Goal: Obtain resource: Download file/media

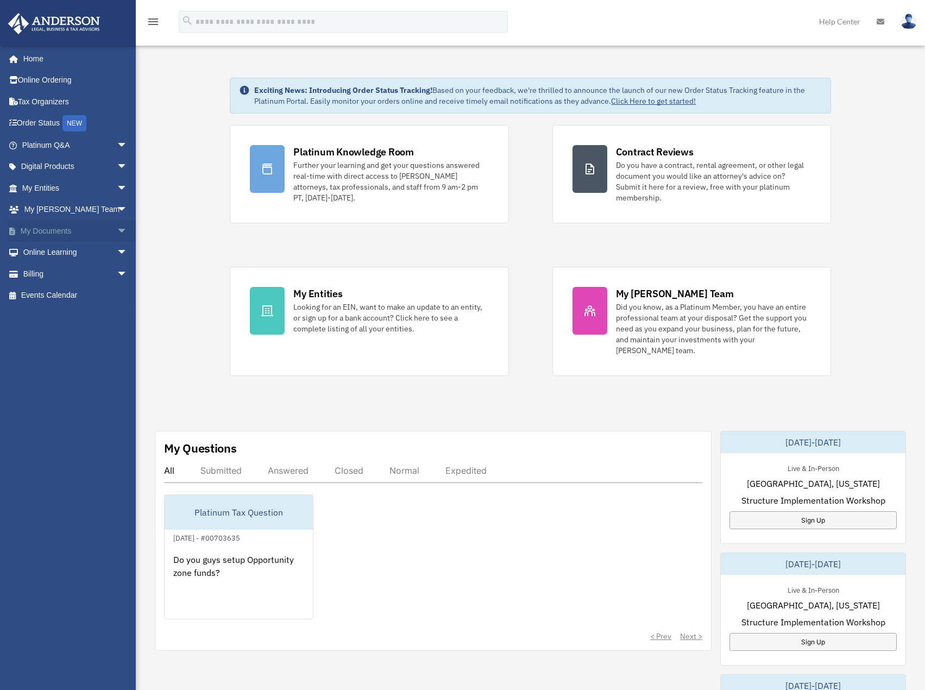
click at [56, 227] on link "My Documents arrow_drop_down" at bounding box center [76, 231] width 136 height 22
click at [117, 232] on span "arrow_drop_down" at bounding box center [128, 231] width 22 height 22
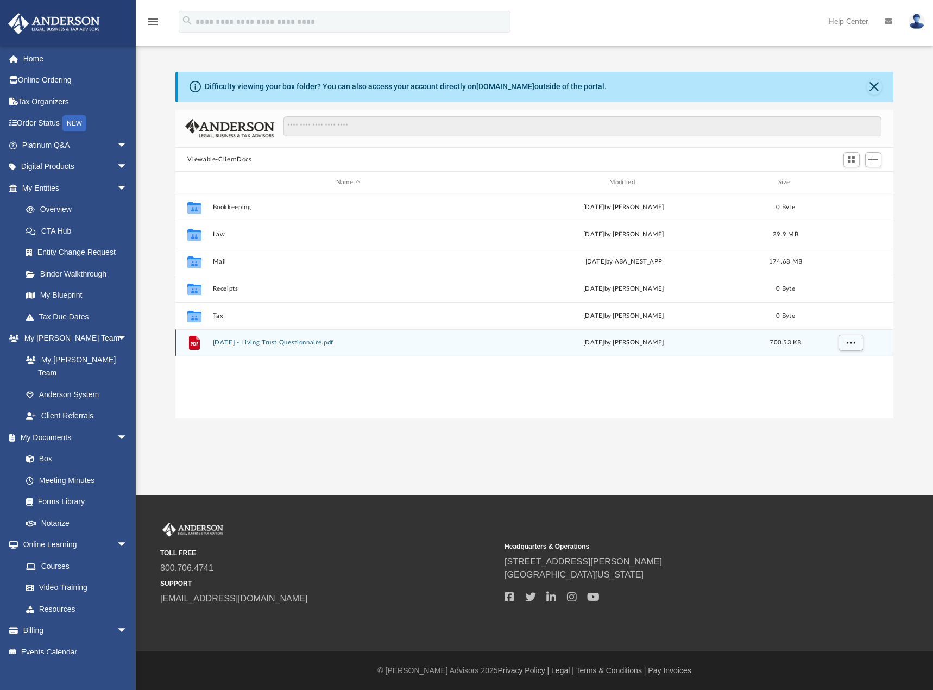
scroll to position [239, 709]
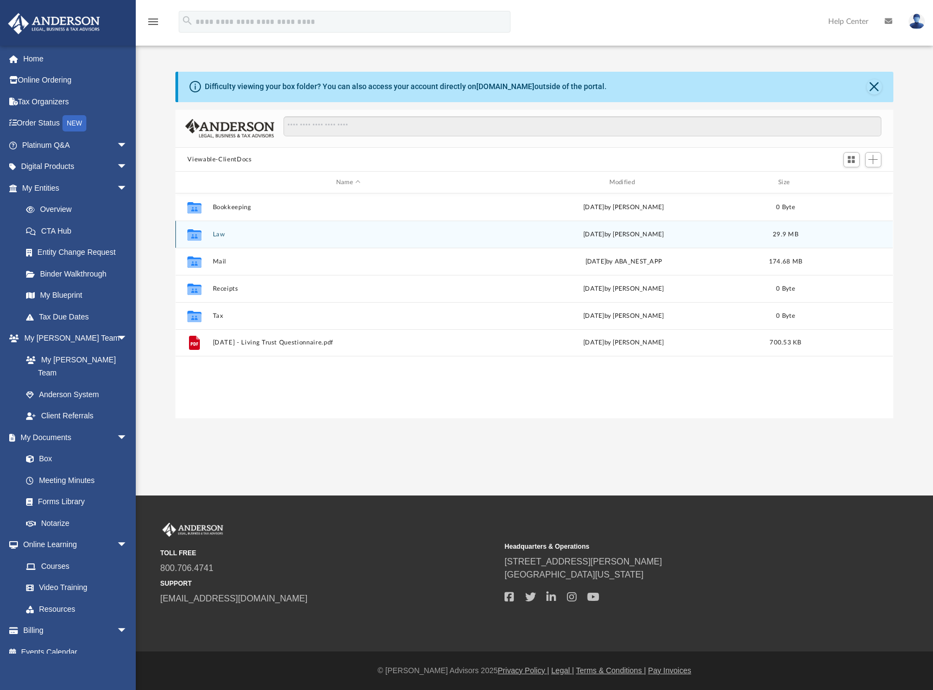
click at [259, 231] on button "Law" at bounding box center [348, 234] width 271 height 7
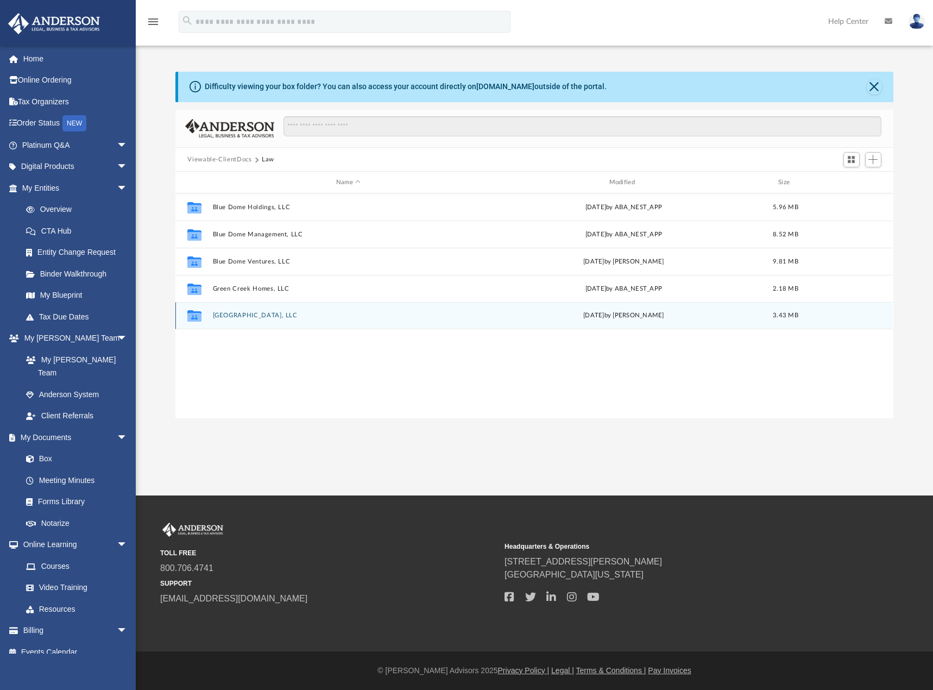
click at [289, 321] on div "Collaborated Folder South Loop Plaza, LLC Wed Aug 13 2025 by Marielle Palivino …" at bounding box center [533, 315] width 717 height 27
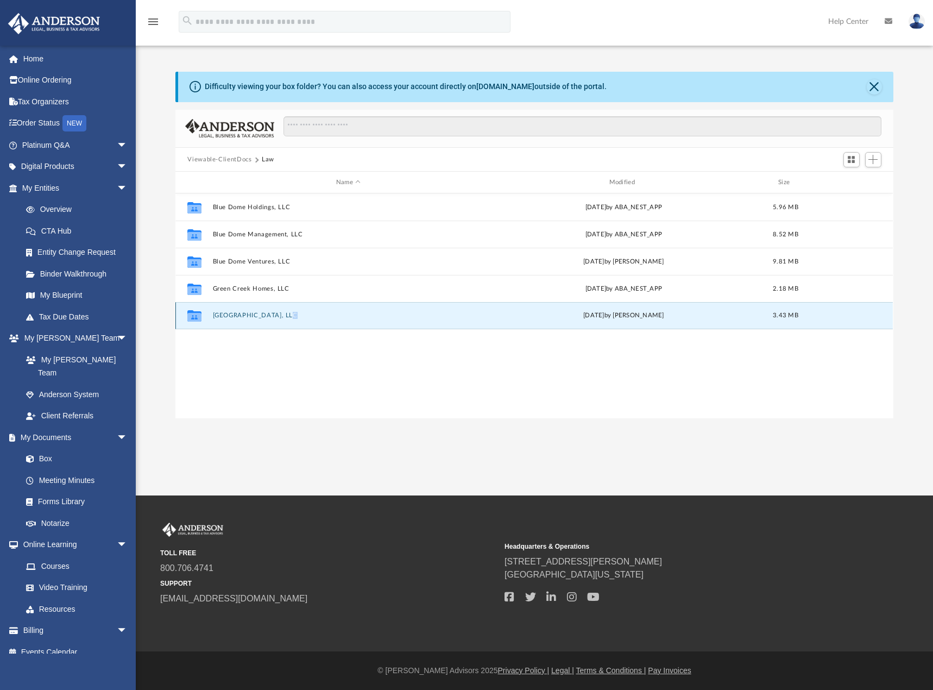
click at [290, 321] on div "Collaborated Folder South Loop Plaza, LLC Wed Aug 13 2025 by Marielle Palivino …" at bounding box center [533, 315] width 717 height 27
click at [240, 317] on button "South Loop Plaza, LLC" at bounding box center [348, 315] width 271 height 7
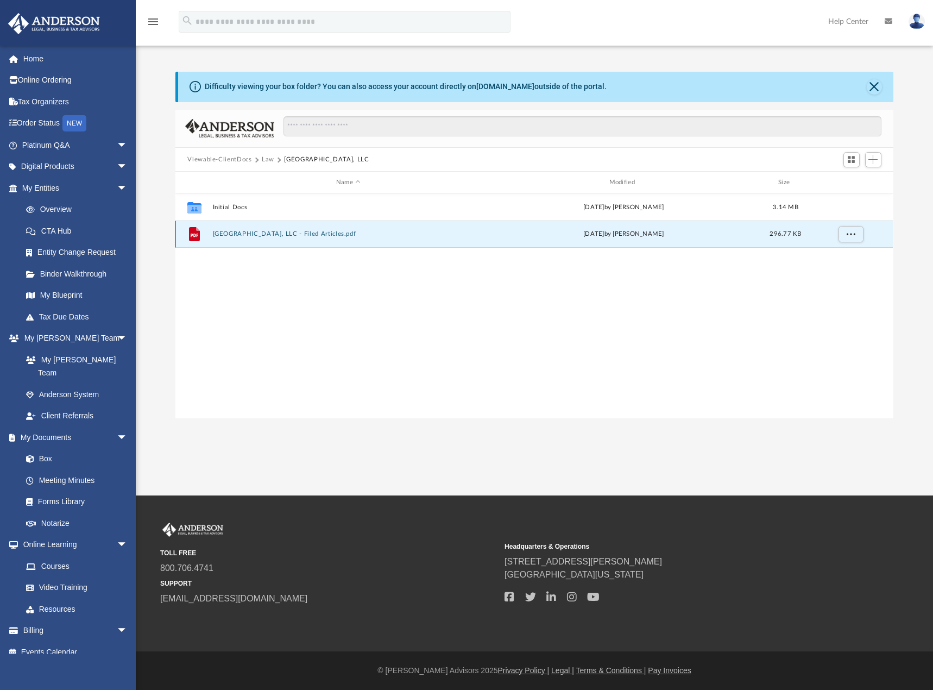
click at [287, 232] on button "South Loop Plaza, LLC - Filed Articles.pdf" at bounding box center [348, 234] width 271 height 7
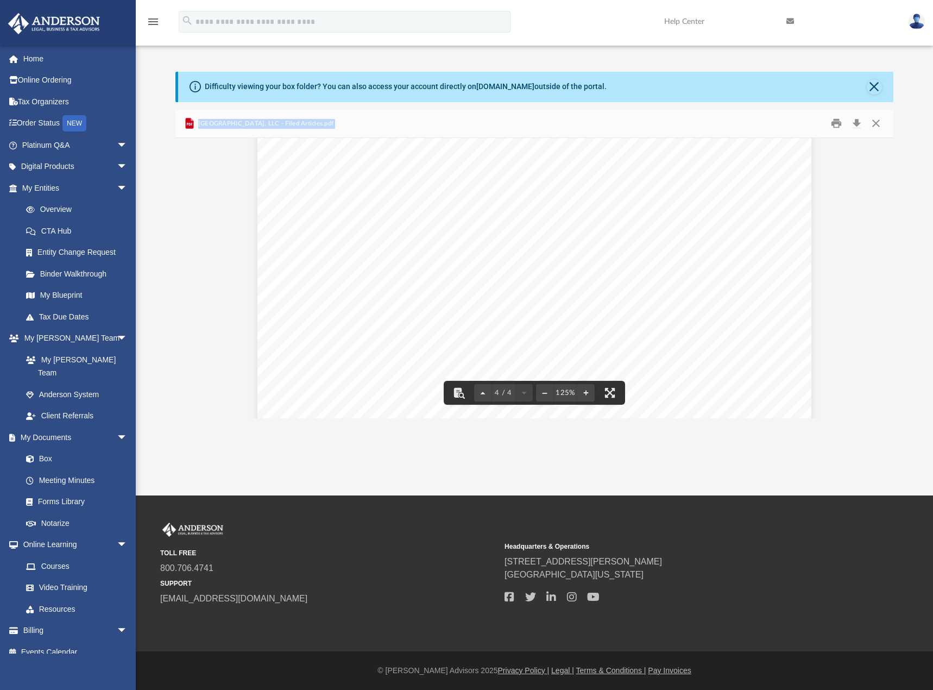
scroll to position [2652, 0]
click at [877, 121] on button "Close" at bounding box center [876, 123] width 20 height 17
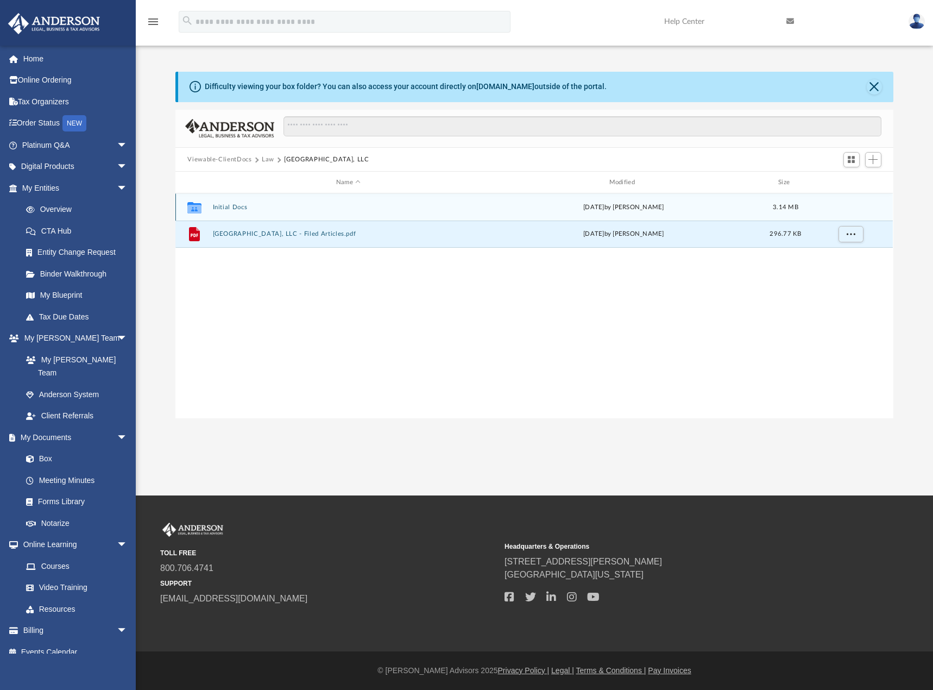
click at [293, 213] on div "Collaborated Folder Initial Docs Wed Aug 13 2025 by Marielle Palivino 3.14 MB" at bounding box center [533, 206] width 717 height 27
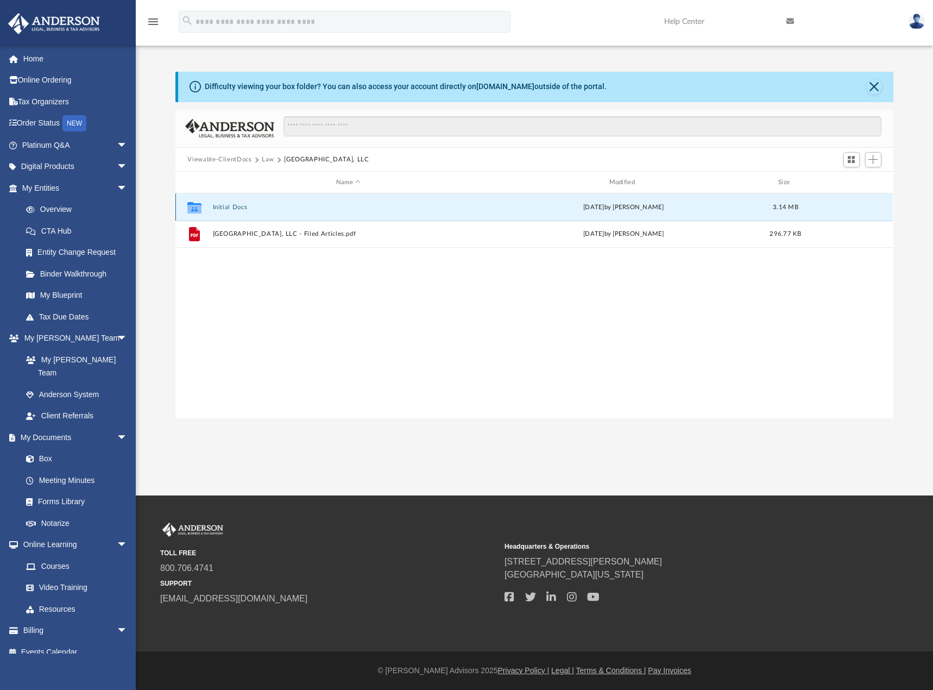
click at [293, 213] on div "Collaborated Folder Initial Docs Wed Aug 13 2025 by Marielle Palivino 3.14 MB" at bounding box center [533, 206] width 717 height 27
click at [232, 206] on button "Initial Docs" at bounding box center [348, 207] width 271 height 7
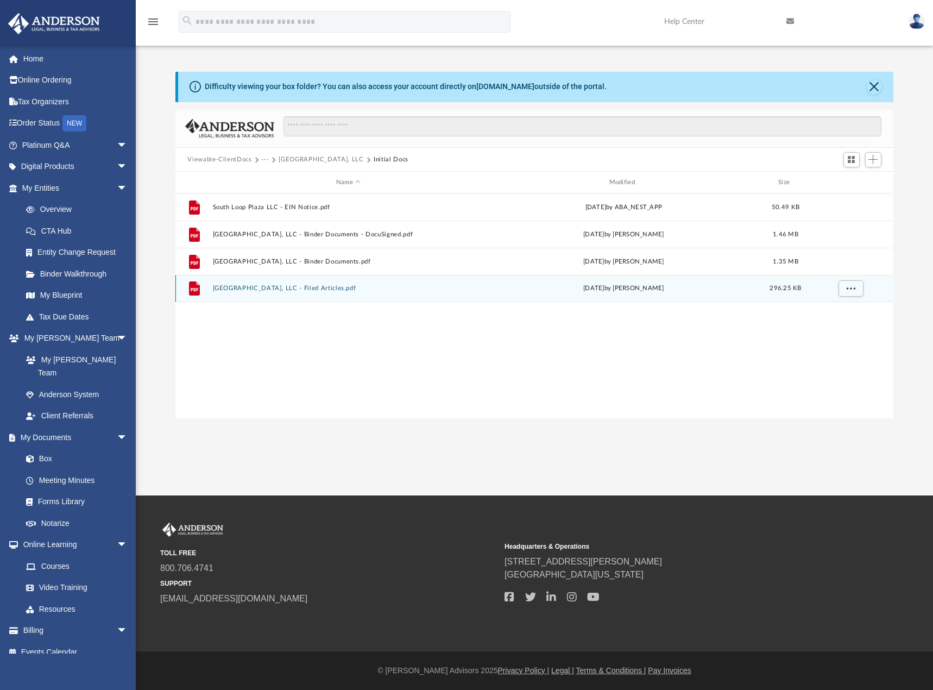
click at [351, 294] on div "File South Loop Plaza, LLC - Filed Articles.pdf Wed Aug 13 2025 by Lauren Thorn…" at bounding box center [533, 288] width 717 height 27
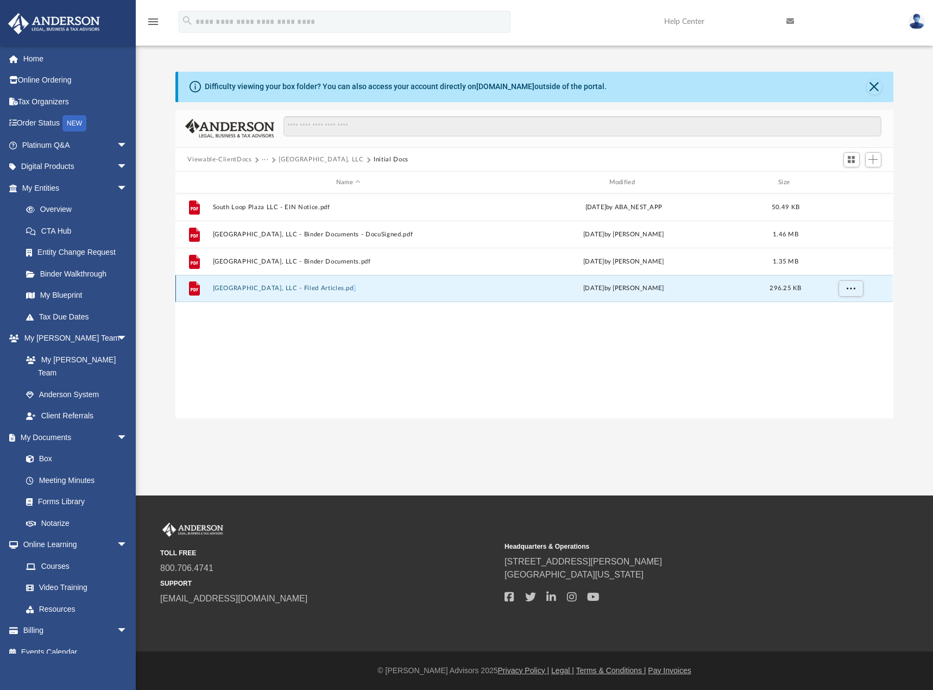
click at [351, 294] on div "File South Loop Plaza, LLC - Filed Articles.pdf Wed Aug 13 2025 by Lauren Thorn…" at bounding box center [533, 288] width 717 height 27
click at [382, 287] on button "South Loop Plaza, LLC - Filed Articles.pdf" at bounding box center [348, 288] width 271 height 7
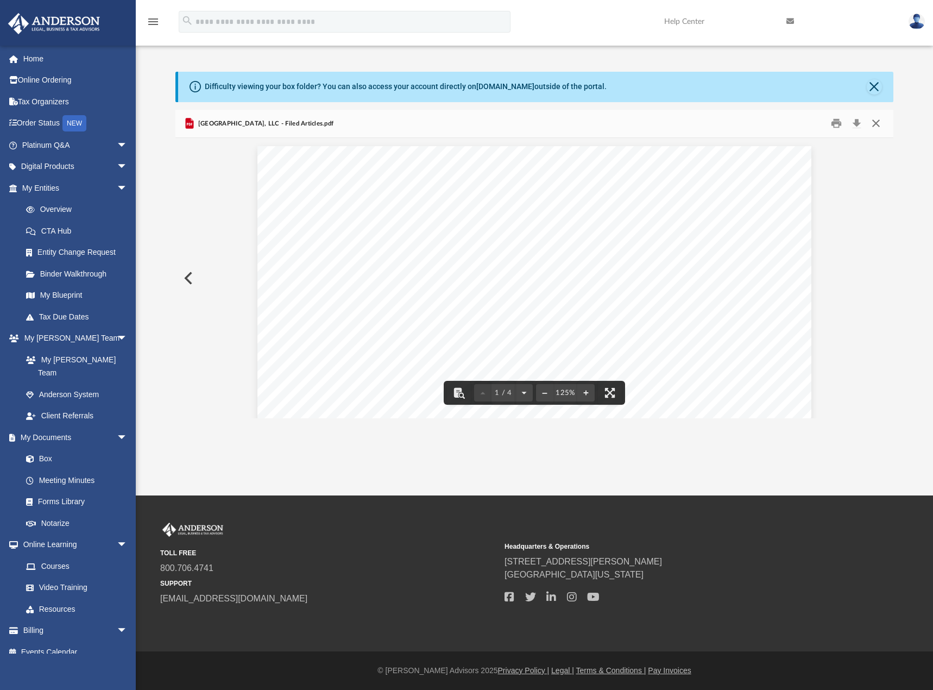
click at [878, 125] on button "Close" at bounding box center [876, 123] width 20 height 17
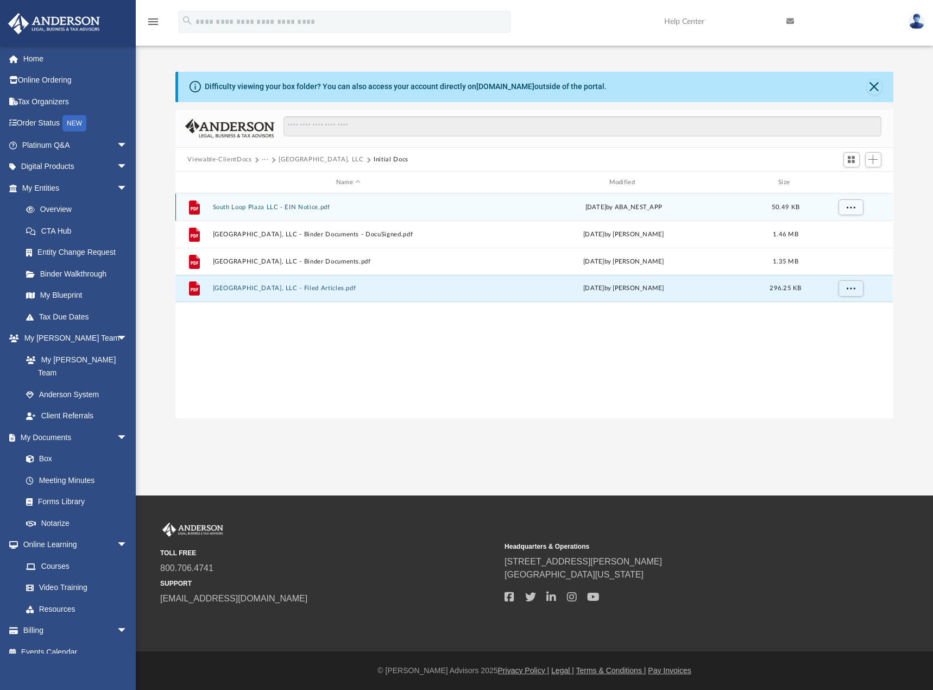
click at [352, 213] on div "File South Loop Plaza LLC - EIN Notice.pdf Tue Aug 12 2025 by ABA_NEST_APP 50.4…" at bounding box center [533, 206] width 717 height 27
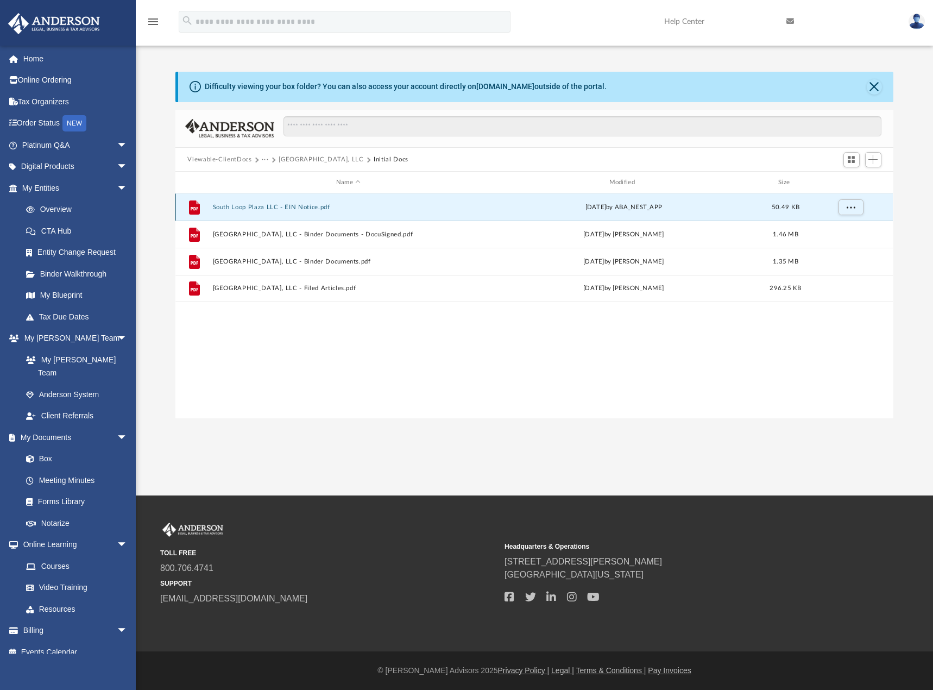
click at [352, 213] on div "File South Loop Plaza LLC - EIN Notice.pdf Tue Aug 12 2025 by ABA_NEST_APP 50.4…" at bounding box center [533, 206] width 717 height 27
click at [342, 211] on div "File South Loop Plaza LLC - EIN Notice.pdf Tue Aug 12 2025 by ABA_NEST_APP 50.4…" at bounding box center [533, 206] width 717 height 27
click at [286, 205] on button "South Loop Plaza LLC - EIN Notice.pdf" at bounding box center [348, 207] width 271 height 7
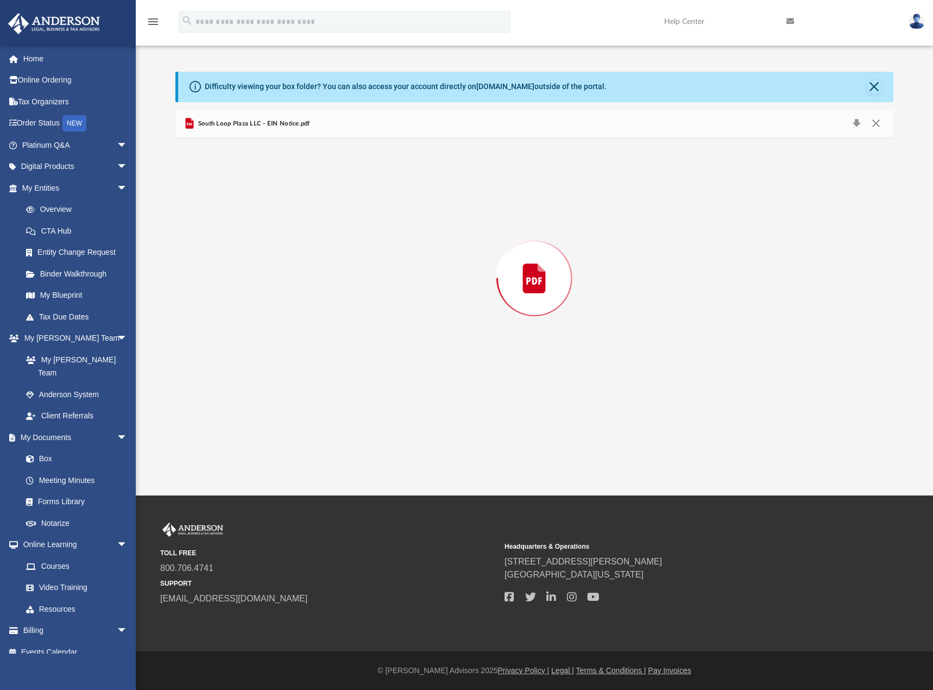
click at [286, 205] on div "Preview" at bounding box center [533, 278] width 717 height 280
click at [875, 128] on button "Close" at bounding box center [876, 123] width 20 height 17
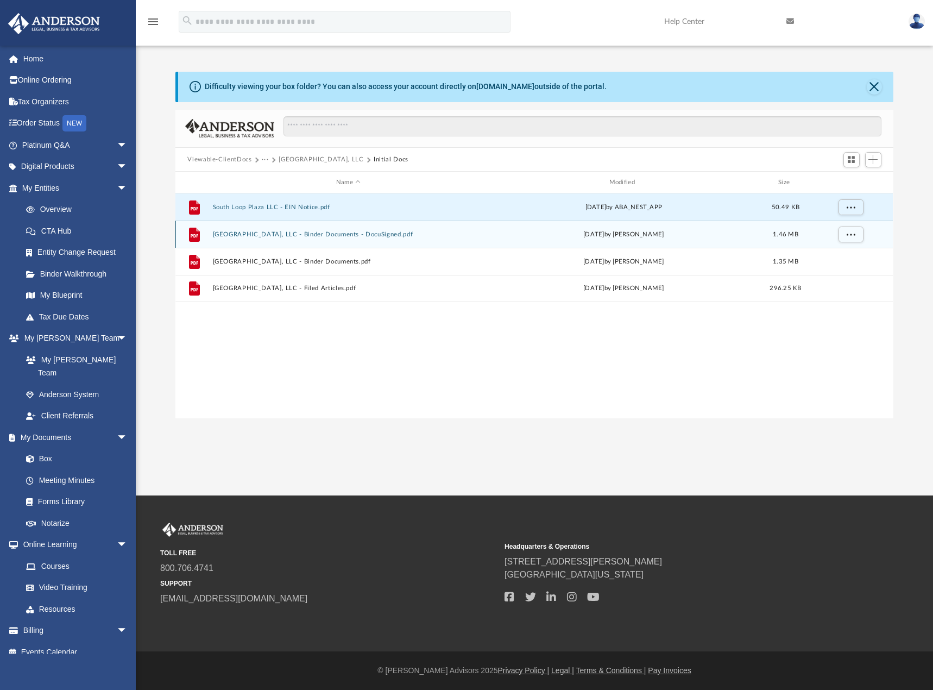
click at [276, 235] on button "South Loop Plaza, LLC - Binder Documents - DocuSigned.pdf" at bounding box center [348, 234] width 271 height 7
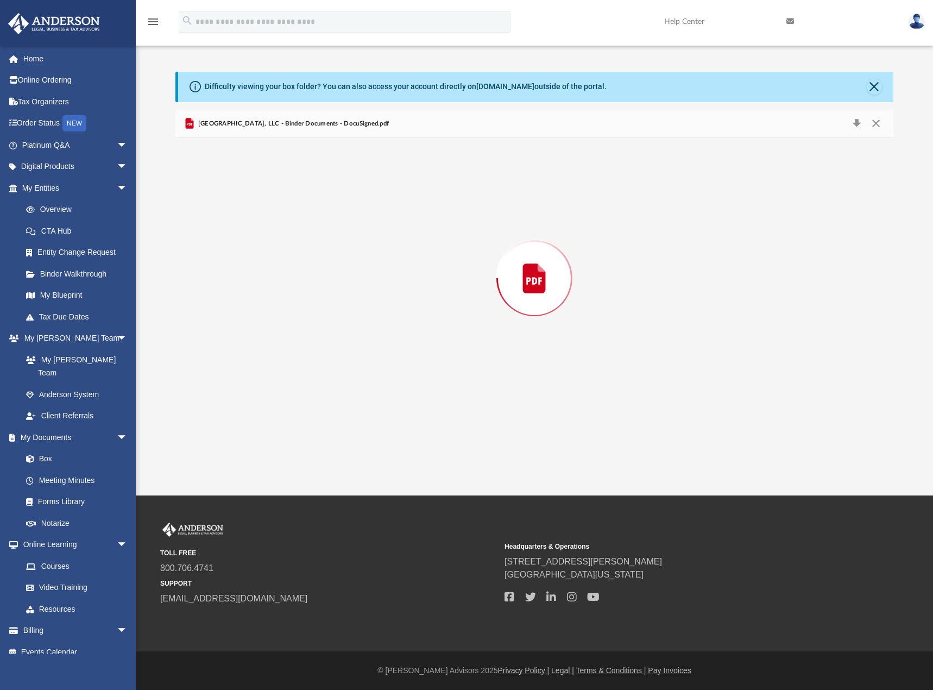
click at [276, 235] on div "Preview" at bounding box center [533, 278] width 717 height 280
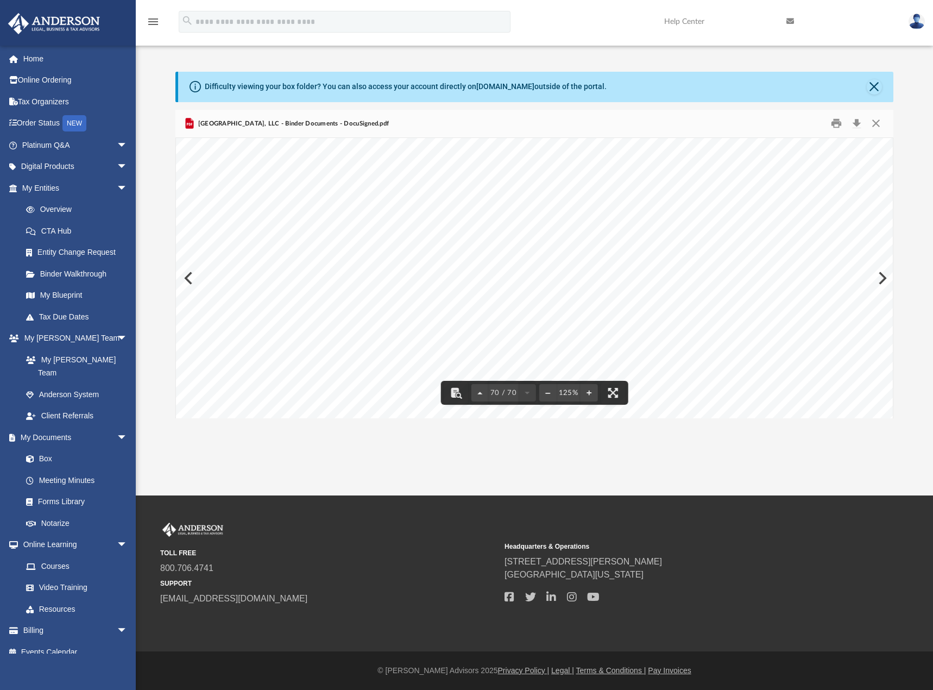
scroll to position [50711, 0]
click at [315, 123] on span "South Loop Plaza, LLC - Binder Documents - DocuSigned.pdf" at bounding box center [292, 124] width 193 height 10
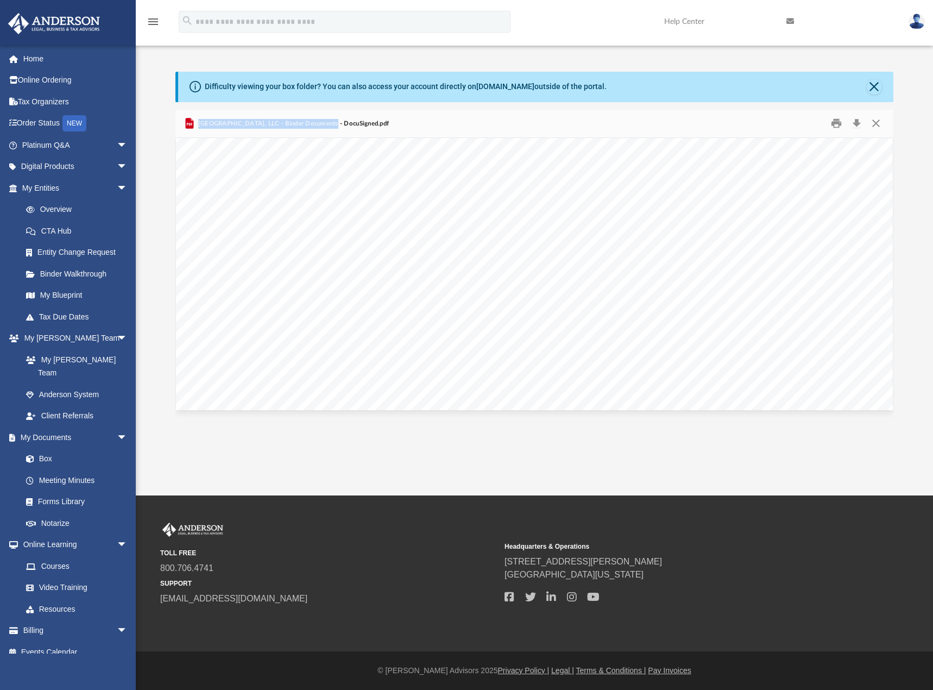
drag, startPoint x: 322, startPoint y: 123, endPoint x: 197, endPoint y: 123, distance: 124.9
click at [197, 123] on span "South Loop Plaza, LLC - Binder Documents - DocuSigned.pdf" at bounding box center [292, 124] width 193 height 10
copy span "South Loop Plaza, LLC - Binder Documents"
click at [829, 122] on button "Print" at bounding box center [836, 123] width 22 height 17
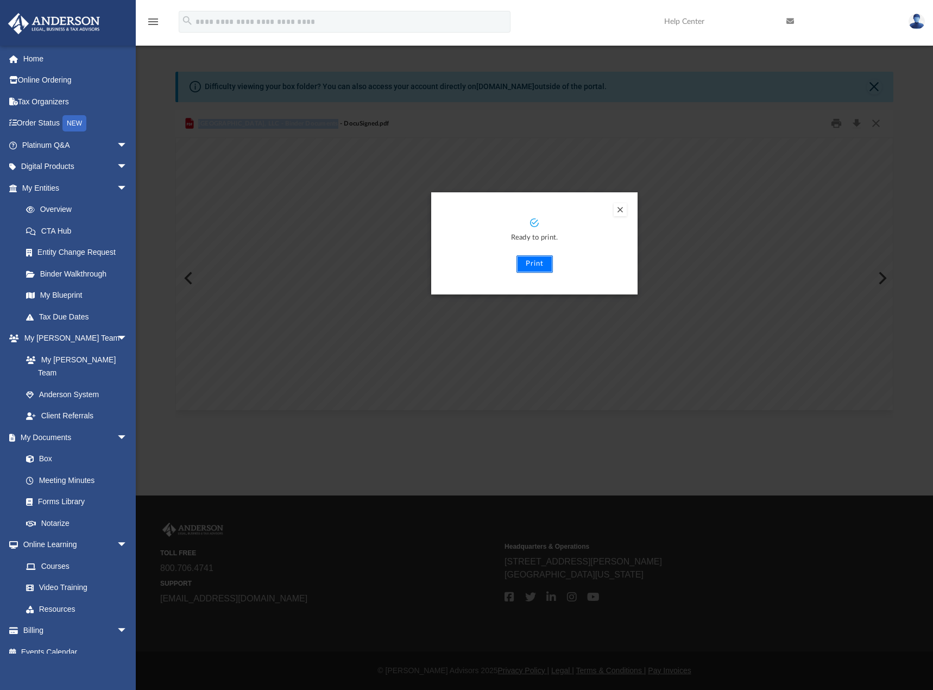
click at [528, 269] on button "Print" at bounding box center [534, 263] width 36 height 17
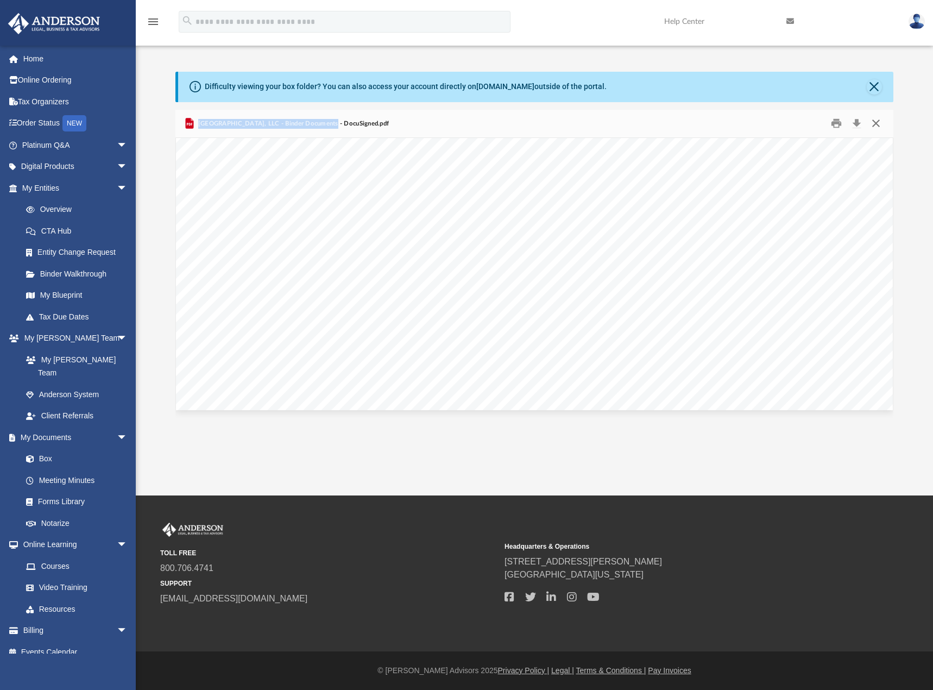
click at [877, 125] on button "Close" at bounding box center [876, 123] width 20 height 17
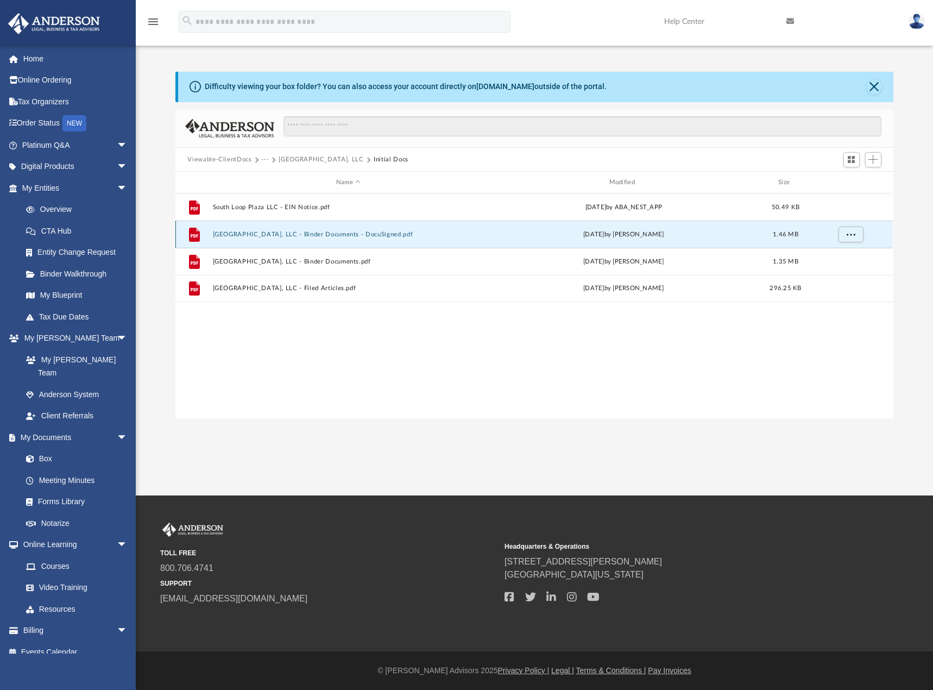
scroll to position [239, 709]
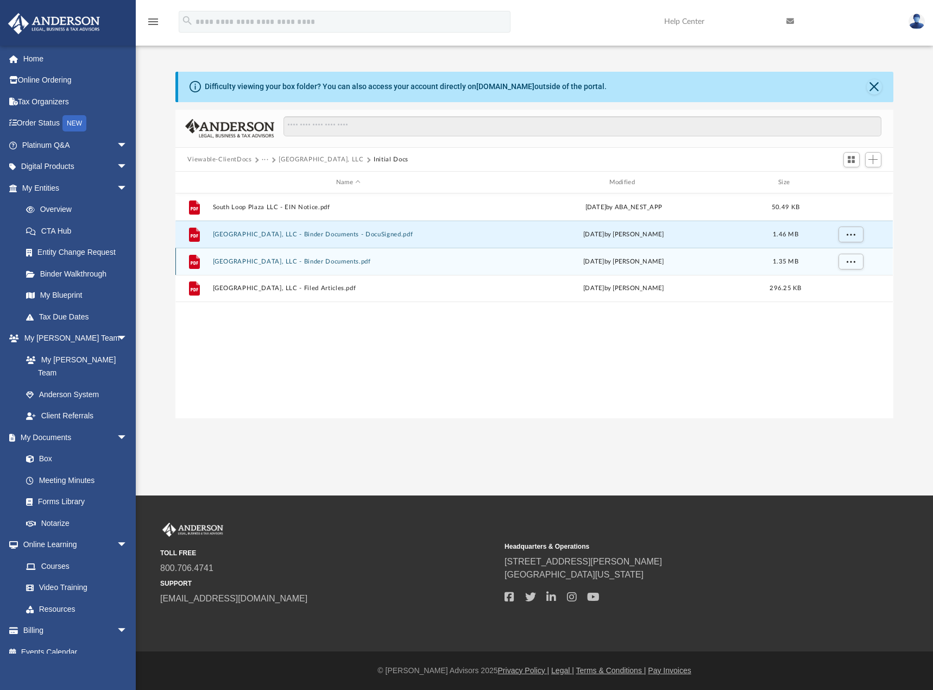
click at [317, 262] on button "South Loop Plaza, LLC - Binder Documents.pdf" at bounding box center [348, 261] width 271 height 7
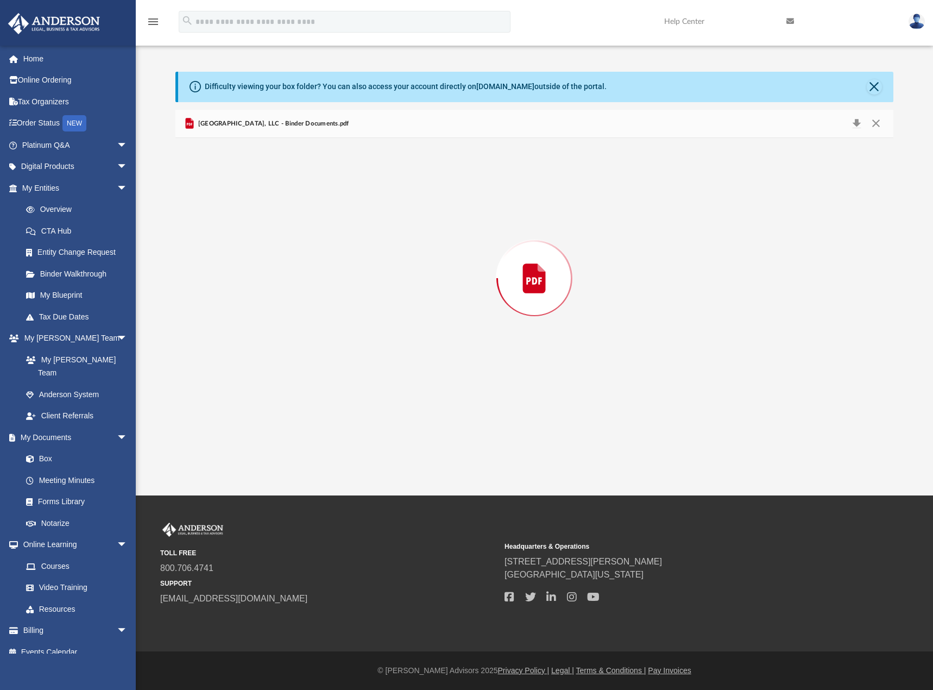
click at [317, 262] on div "Preview" at bounding box center [533, 278] width 717 height 280
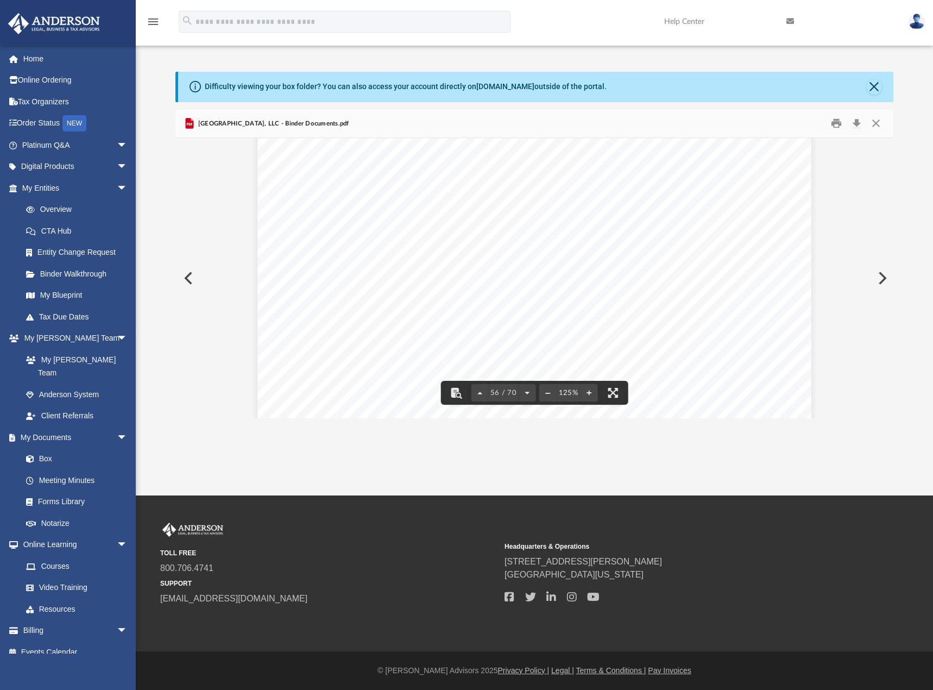
scroll to position [40454, 0]
click at [876, 126] on button "Close" at bounding box center [876, 123] width 20 height 17
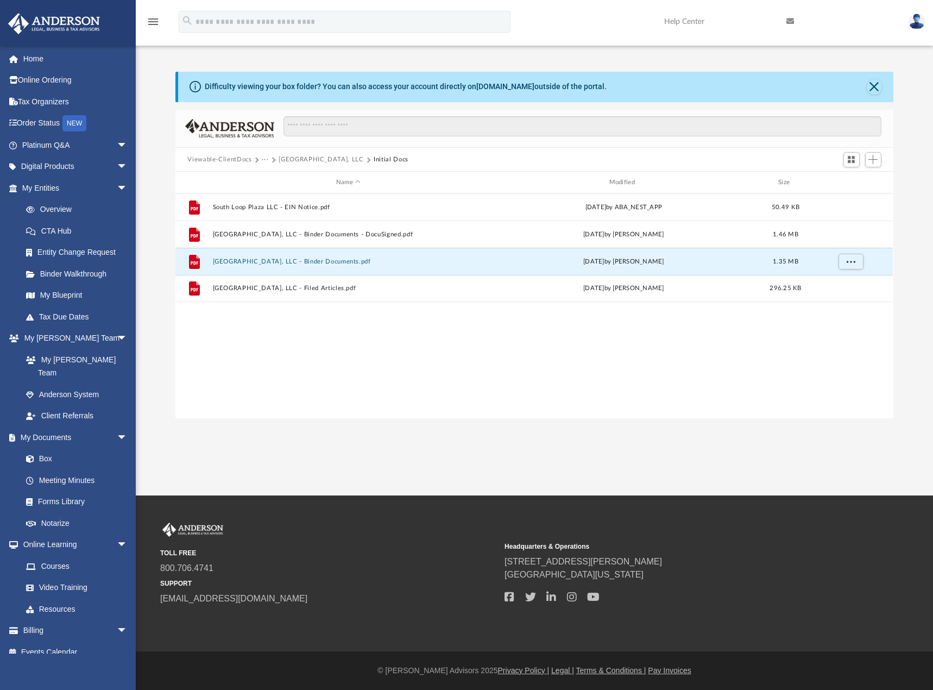
click at [257, 425] on div "App joseph@borgesrei.com Sign Out joseph@teamborges.com Home Online Ordering Ta…" at bounding box center [466, 247] width 933 height 495
